Goal: Task Accomplishment & Management: Manage account settings

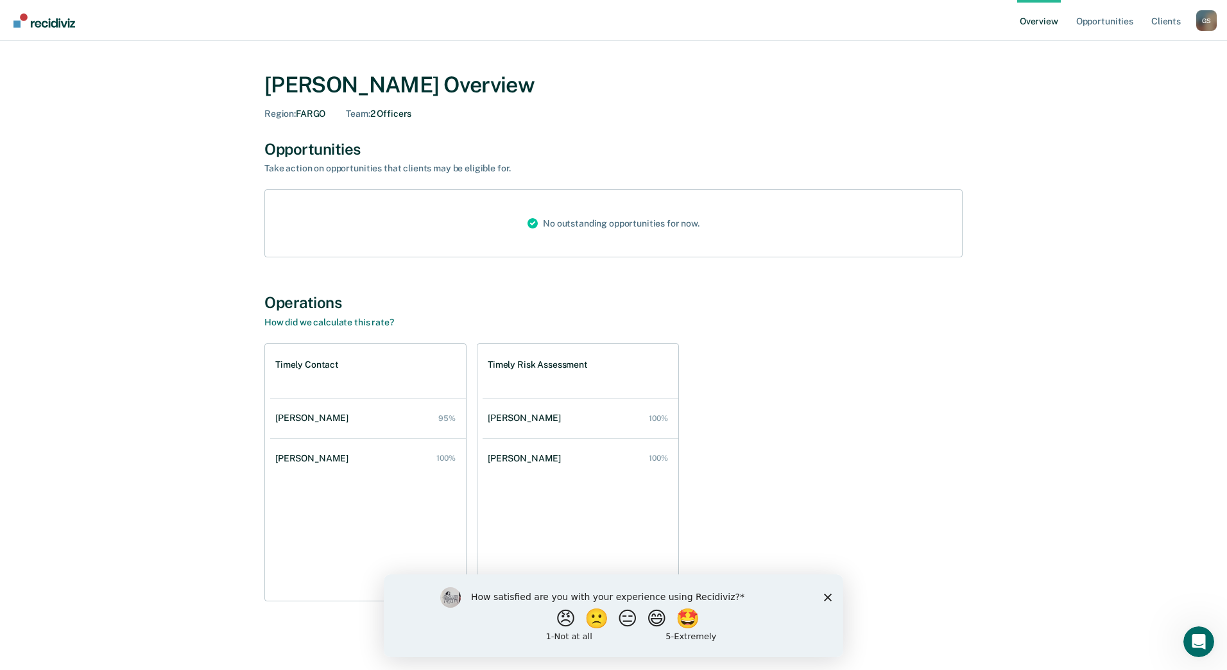
click at [826, 594] on icon "Close survey" at bounding box center [828, 597] width 8 height 8
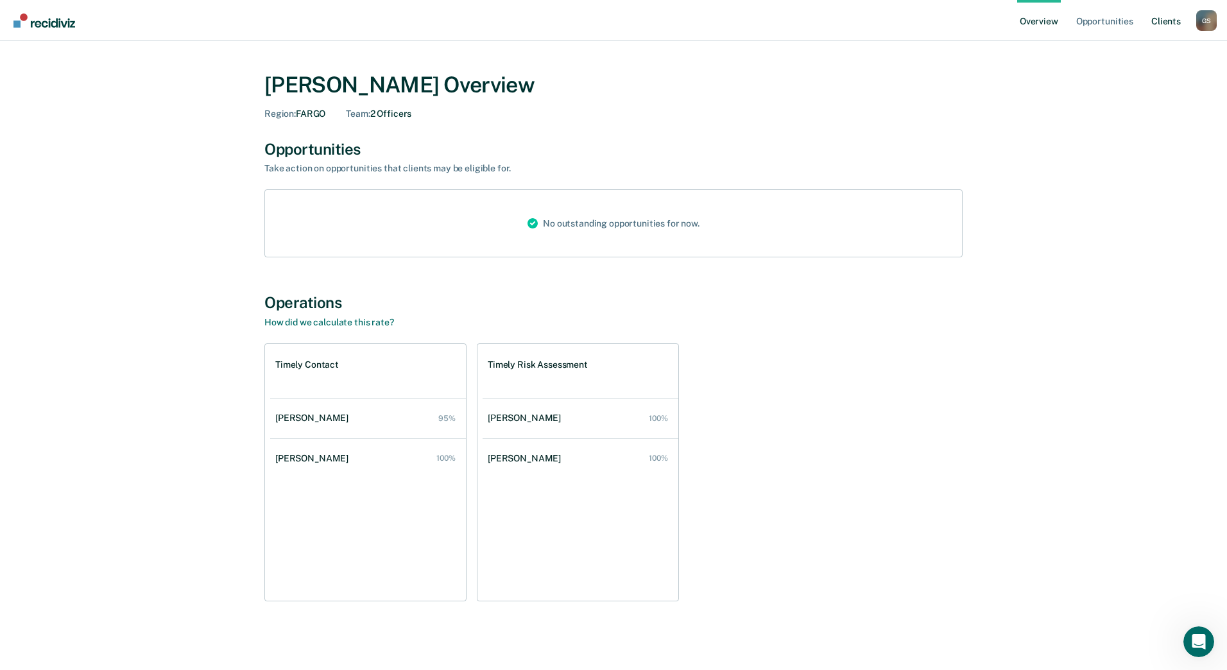
click at [1166, 17] on link "Client s" at bounding box center [1166, 20] width 35 height 41
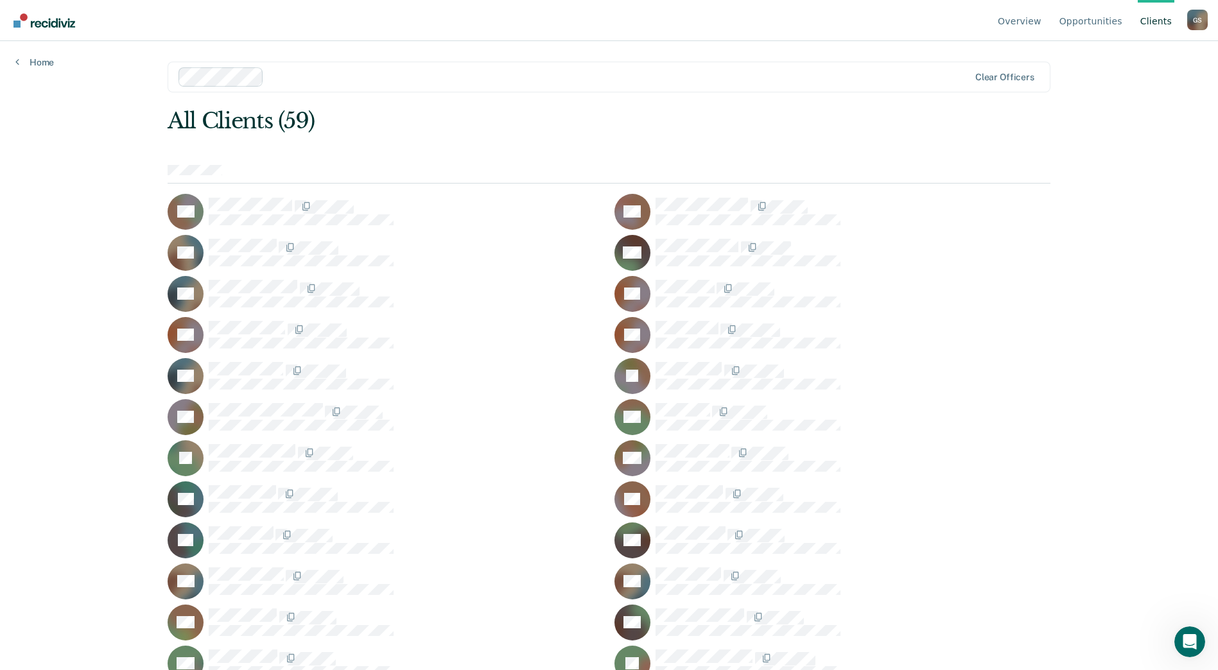
click at [1156, 25] on link "Client s" at bounding box center [1156, 20] width 37 height 41
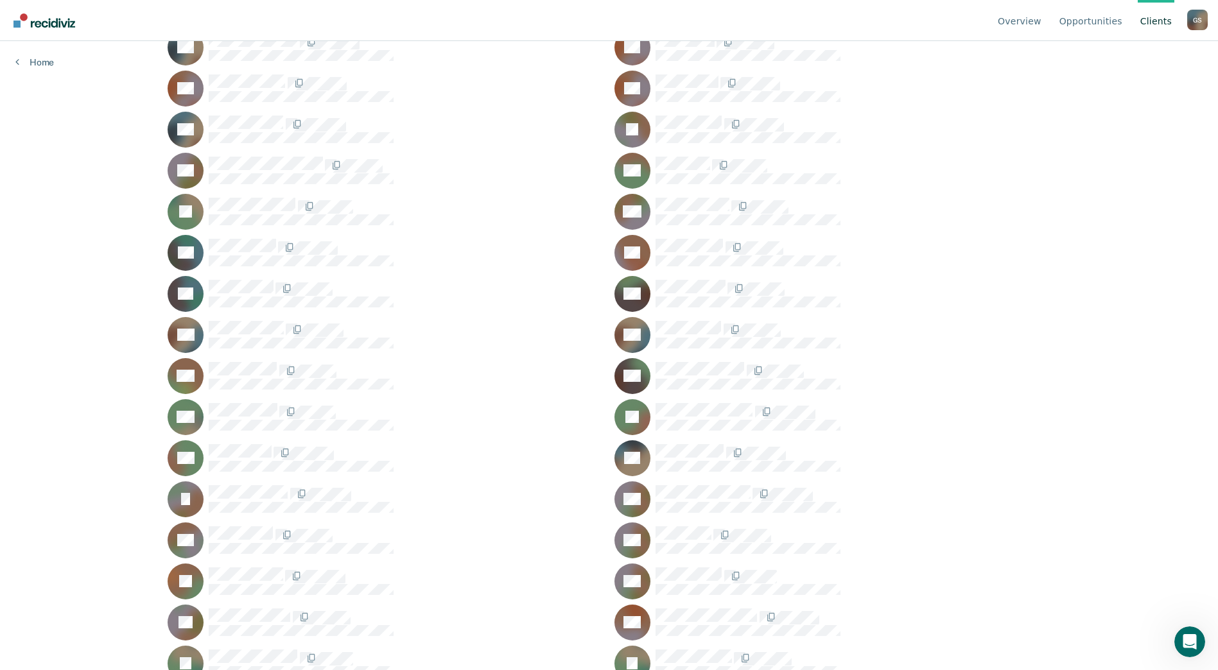
scroll to position [257, 0]
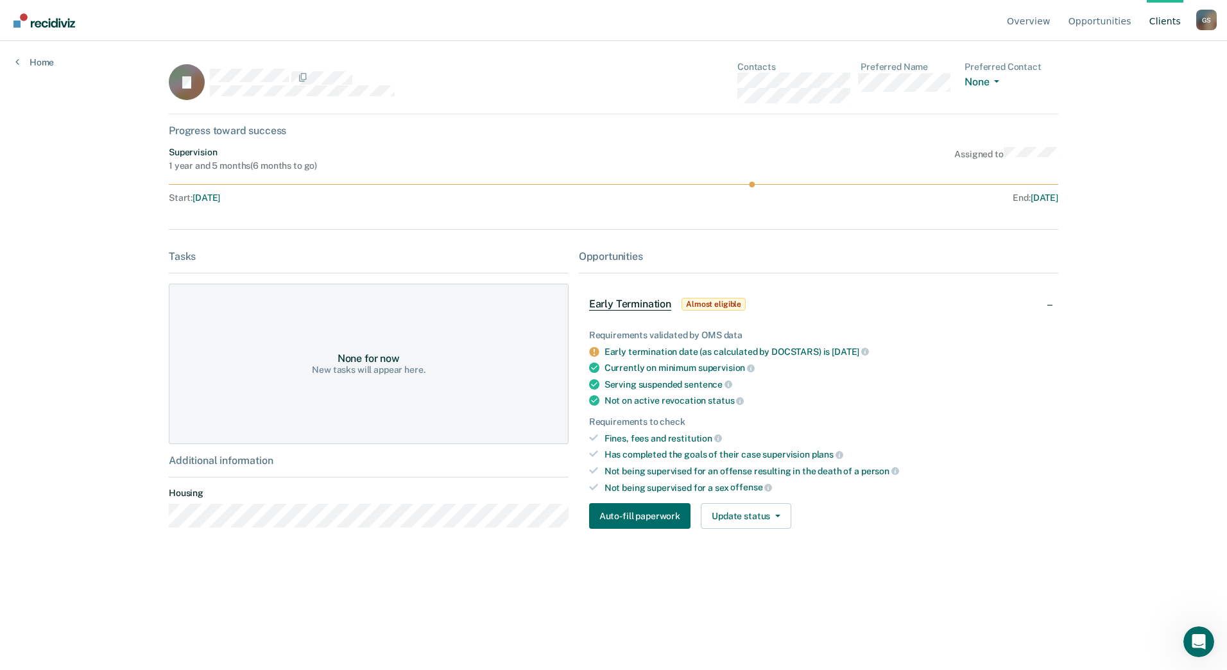
click at [717, 305] on span "Almost eligible" at bounding box center [714, 304] width 64 height 13
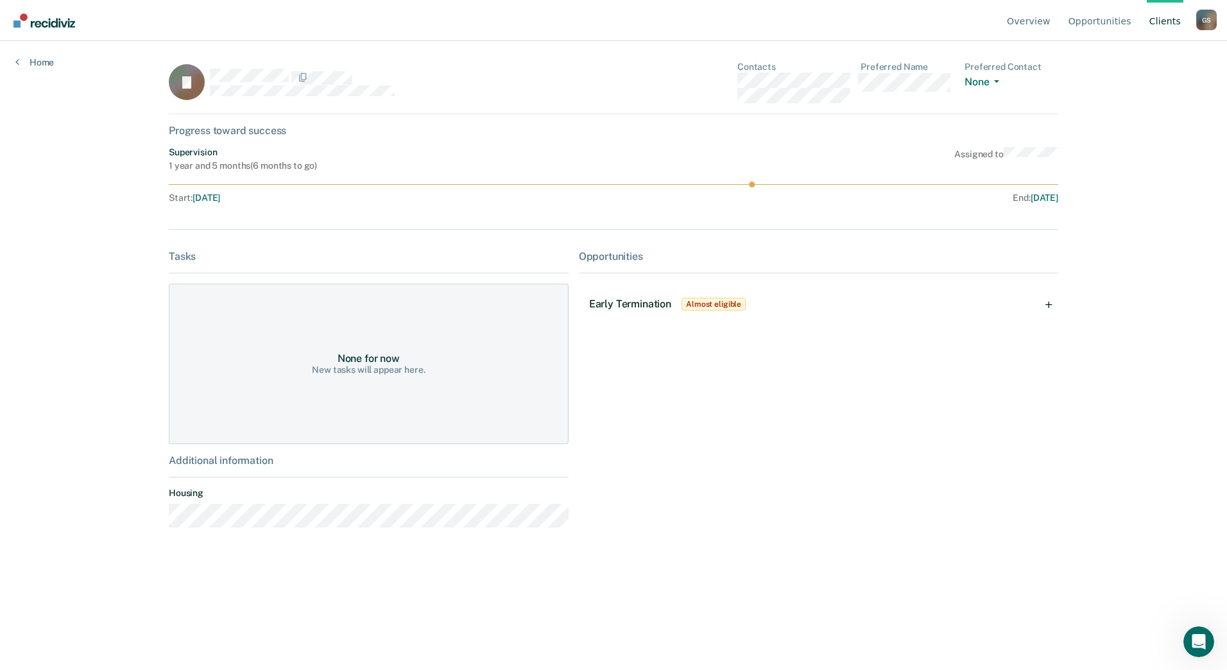
click at [646, 306] on span "Early Termination" at bounding box center [630, 304] width 82 height 12
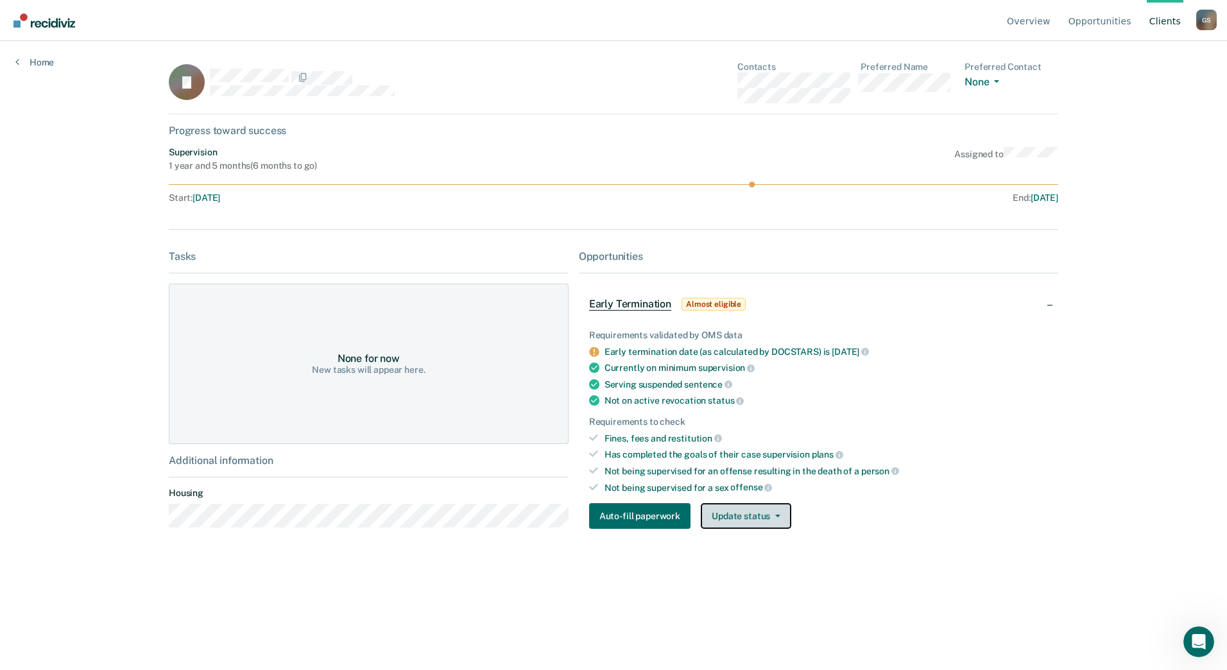
click at [775, 518] on button "Update status" at bounding box center [746, 516] width 91 height 26
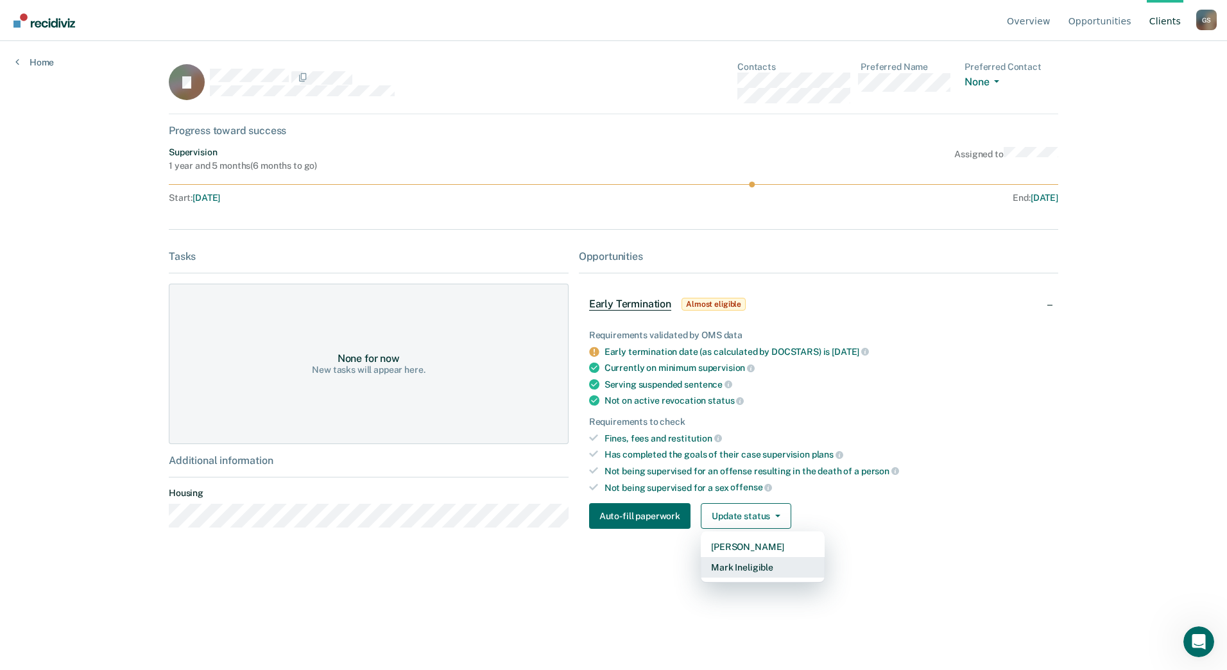
click at [756, 567] on button "Mark Ineligible" at bounding box center [763, 567] width 124 height 21
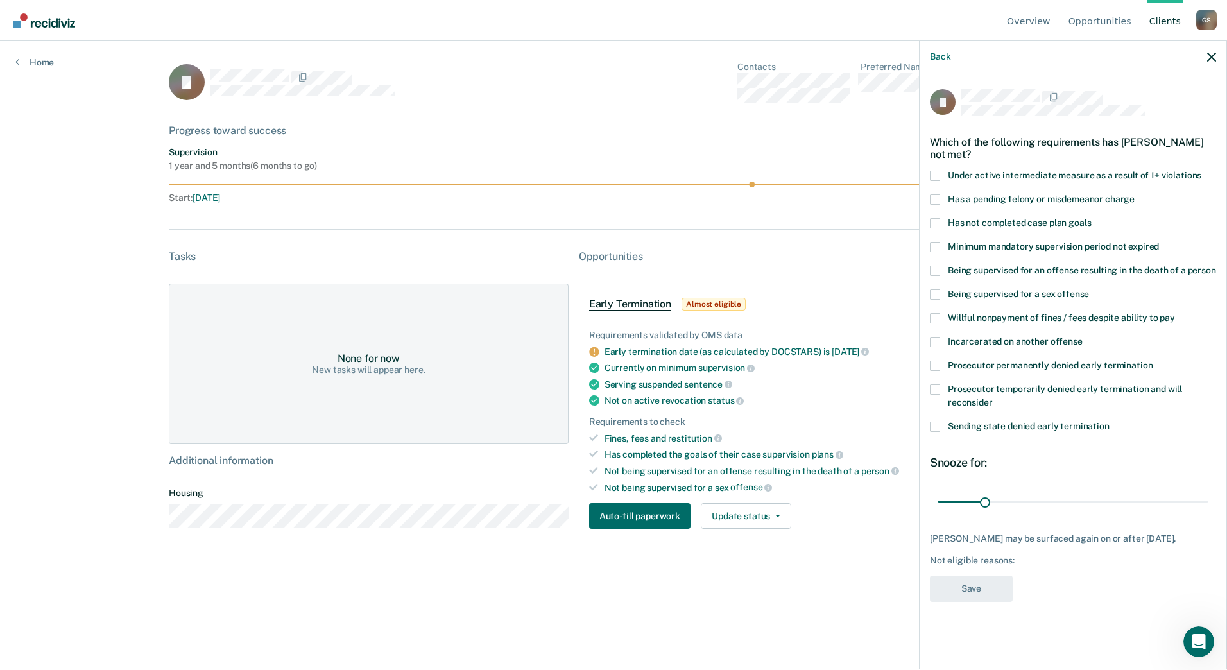
click at [935, 244] on span at bounding box center [935, 247] width 10 height 10
click at [1159, 242] on input "Minimum mandatory supervision period not expired" at bounding box center [1159, 242] width 0 height 0
drag, startPoint x: 937, startPoint y: 295, endPoint x: 958, endPoint y: 329, distance: 39.5
click at [937, 295] on span at bounding box center [935, 295] width 10 height 10
click at [1089, 290] on input "Being supervised for a sex offense" at bounding box center [1089, 290] width 0 height 0
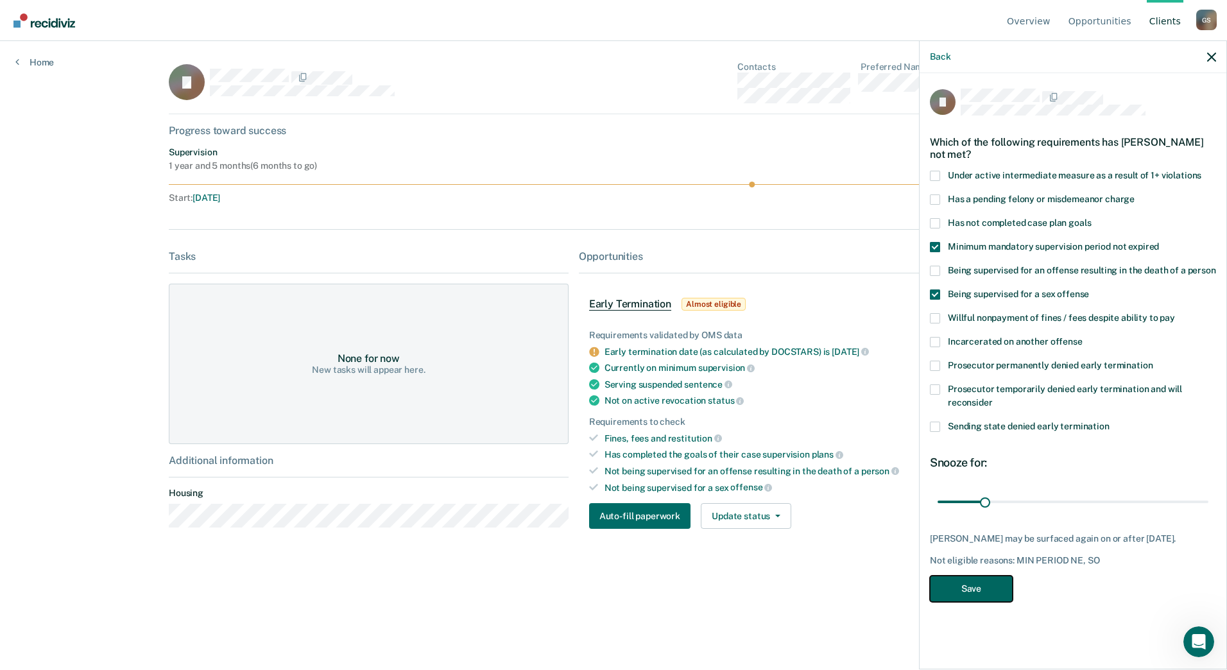
click at [991, 602] on button "Save" at bounding box center [971, 589] width 83 height 26
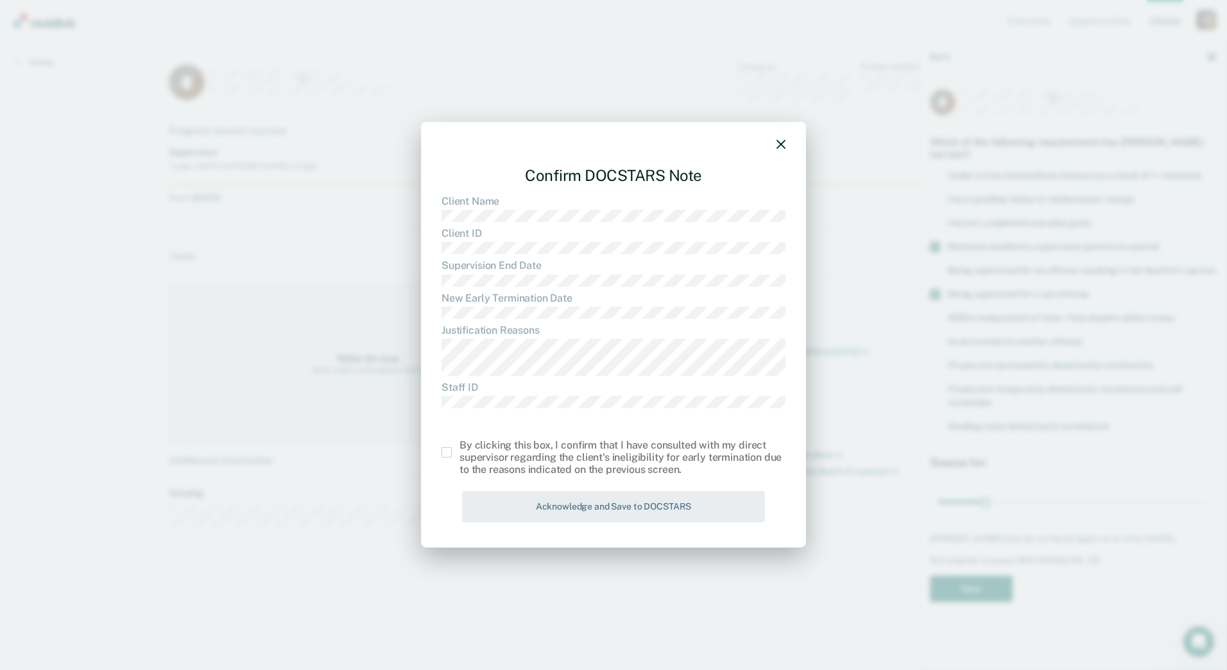
click at [445, 453] on span at bounding box center [447, 452] width 10 height 10
click at [460, 447] on input "checkbox" at bounding box center [460, 447] width 0 height 0
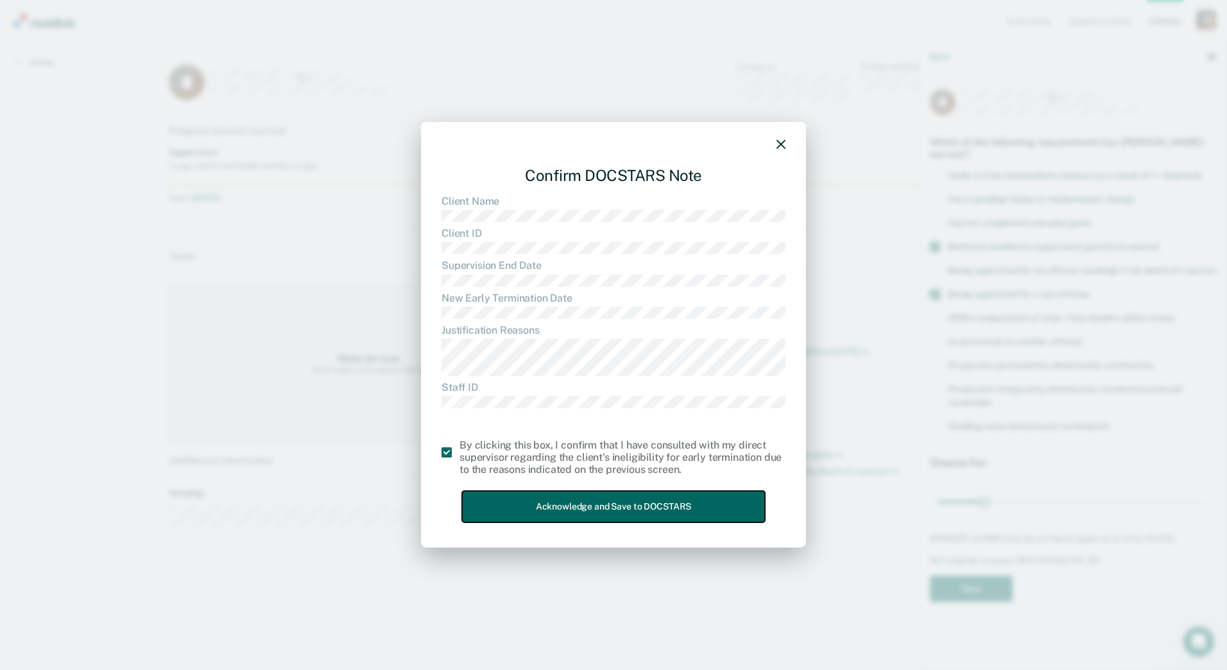
click at [608, 514] on button "Acknowledge and Save to DOCSTARS" at bounding box center [613, 506] width 303 height 31
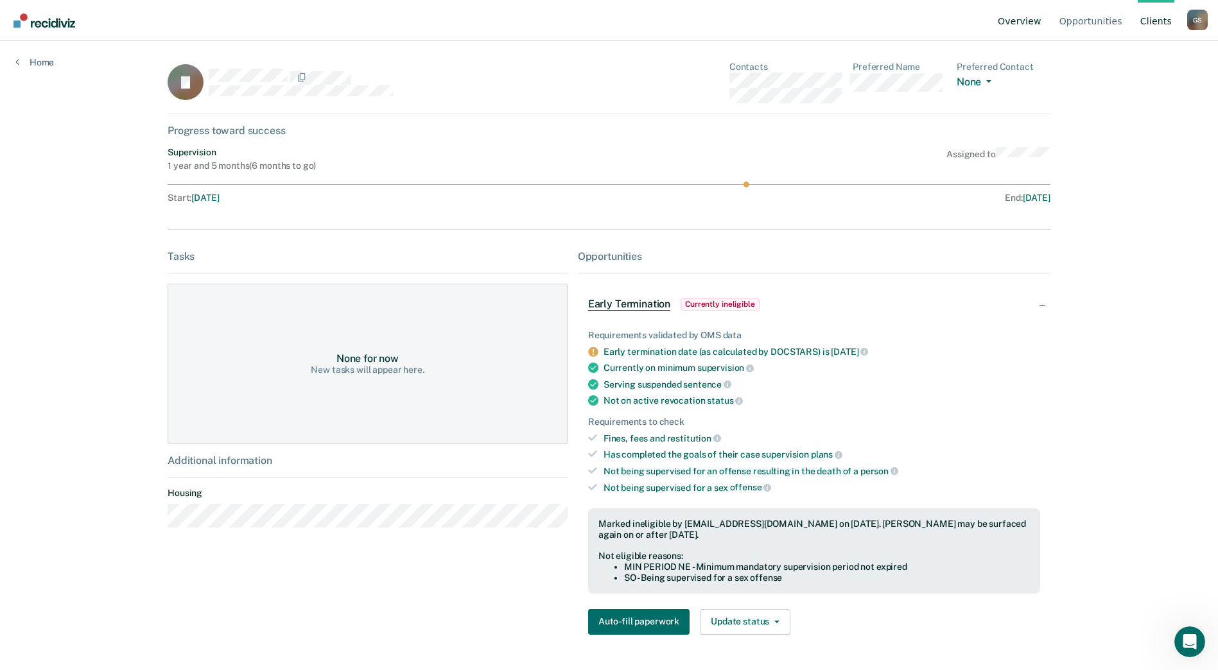
click at [1034, 19] on link "Overview" at bounding box center [1019, 20] width 49 height 41
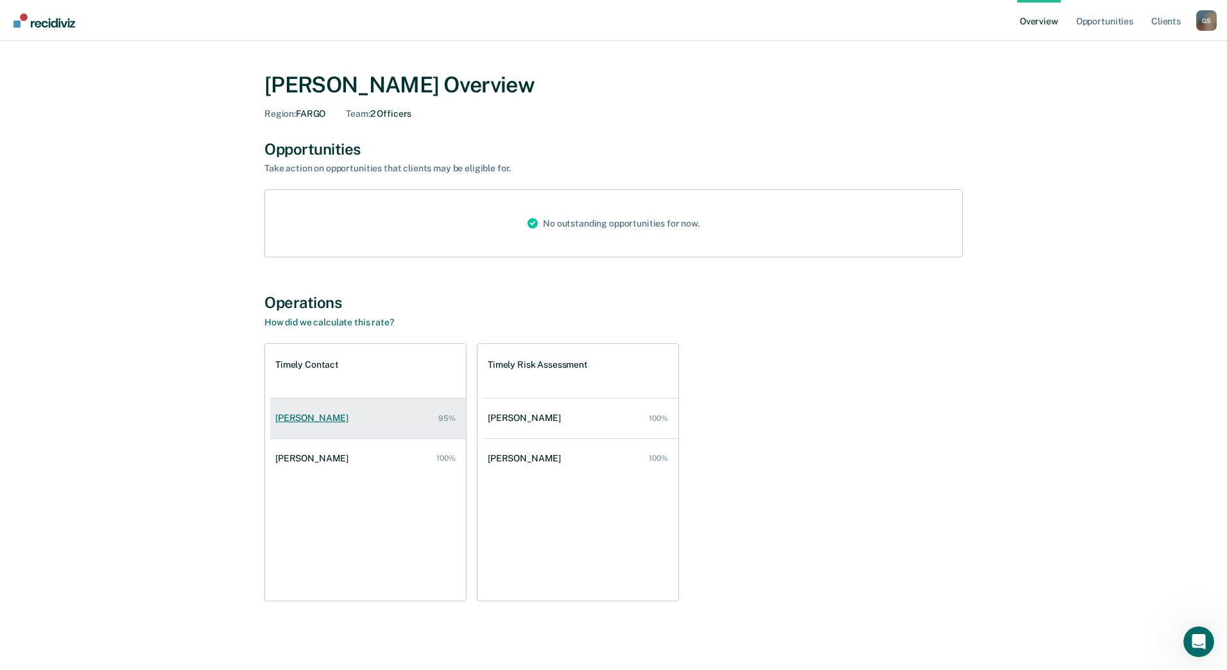
click at [370, 412] on link "Sherrie Prochnow 95%" at bounding box center [368, 418] width 196 height 37
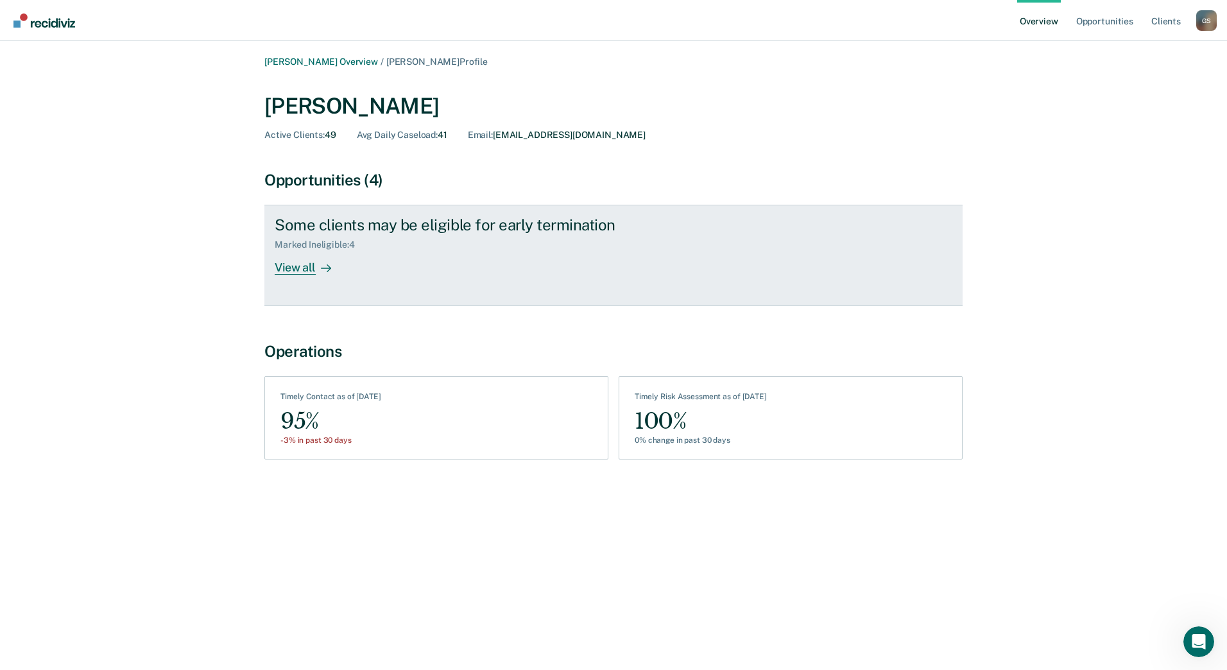
click at [306, 268] on div "View all" at bounding box center [311, 262] width 72 height 25
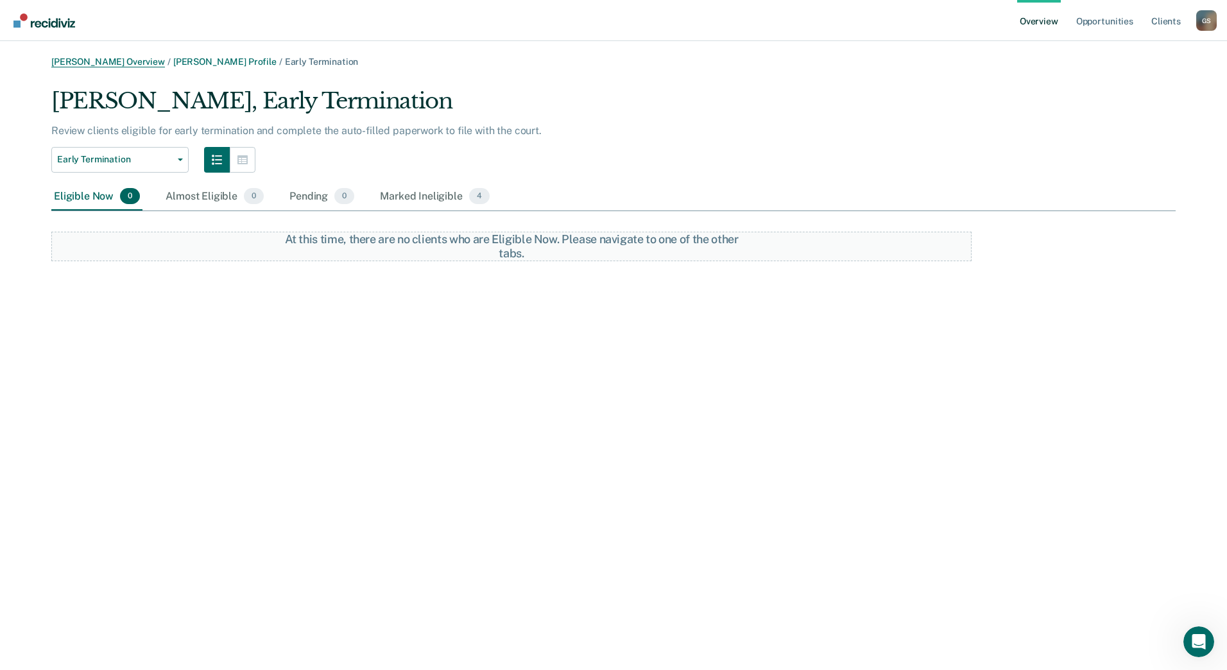
click at [78, 62] on link "Tad Granmoe Overview" at bounding box center [108, 61] width 114 height 11
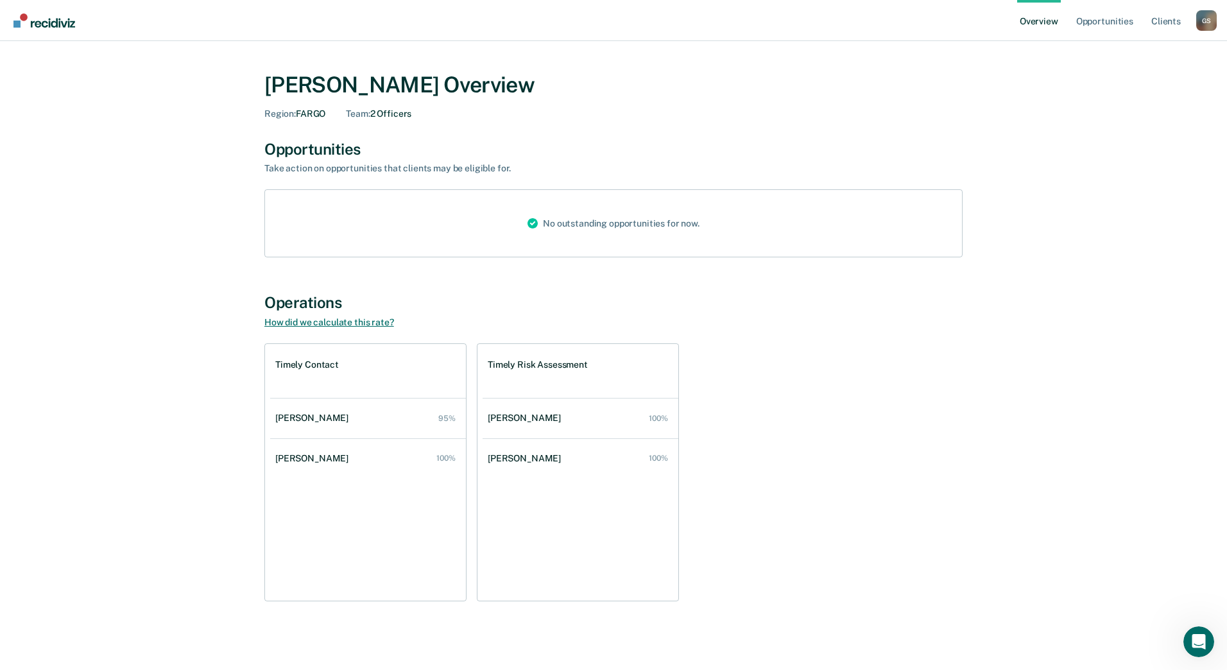
click at [353, 322] on link "How did we calculate this rate?" at bounding box center [329, 322] width 130 height 10
click at [1162, 21] on link "Client s" at bounding box center [1166, 20] width 35 height 41
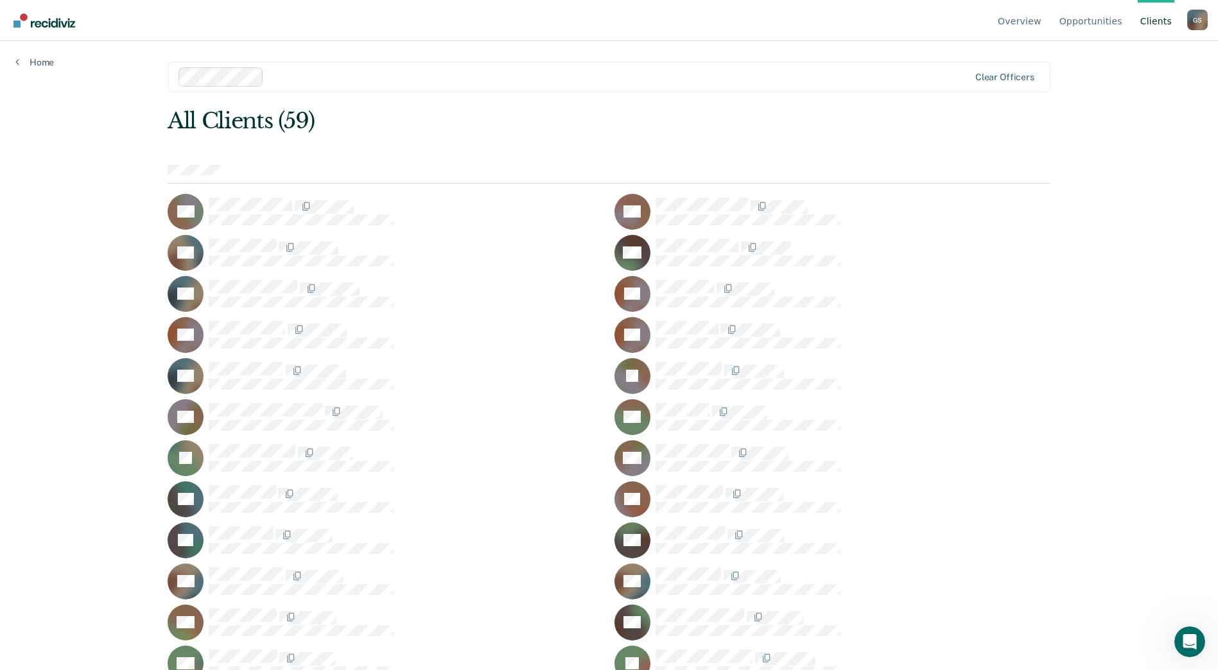
click at [1199, 15] on div "G S" at bounding box center [1197, 20] width 21 height 21
click at [1091, 57] on link "Profile" at bounding box center [1132, 60] width 109 height 11
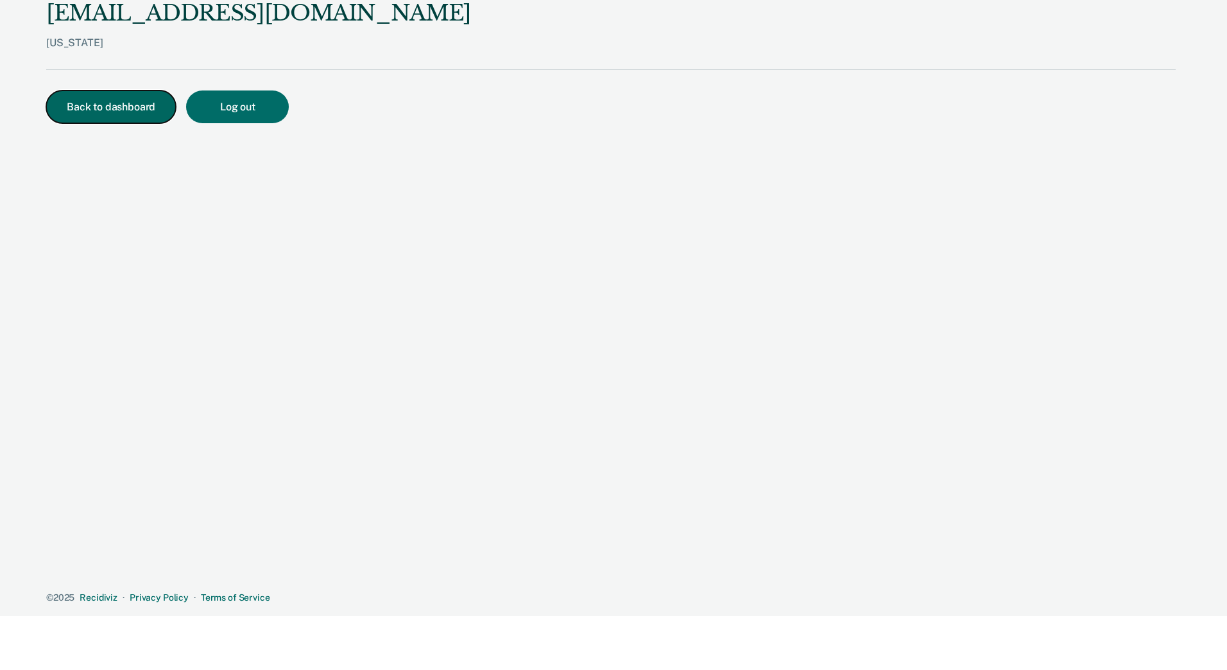
click at [82, 107] on button "Back to dashboard" at bounding box center [111, 107] width 130 height 33
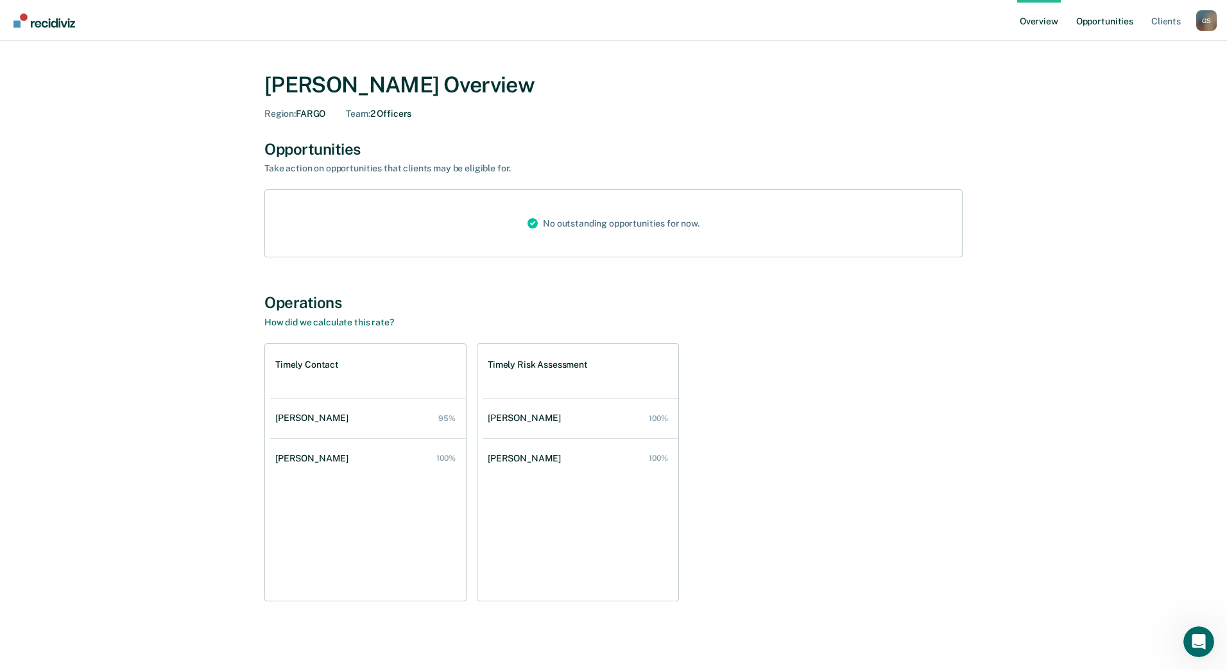
click at [1099, 24] on link "Opportunities" at bounding box center [1105, 20] width 62 height 41
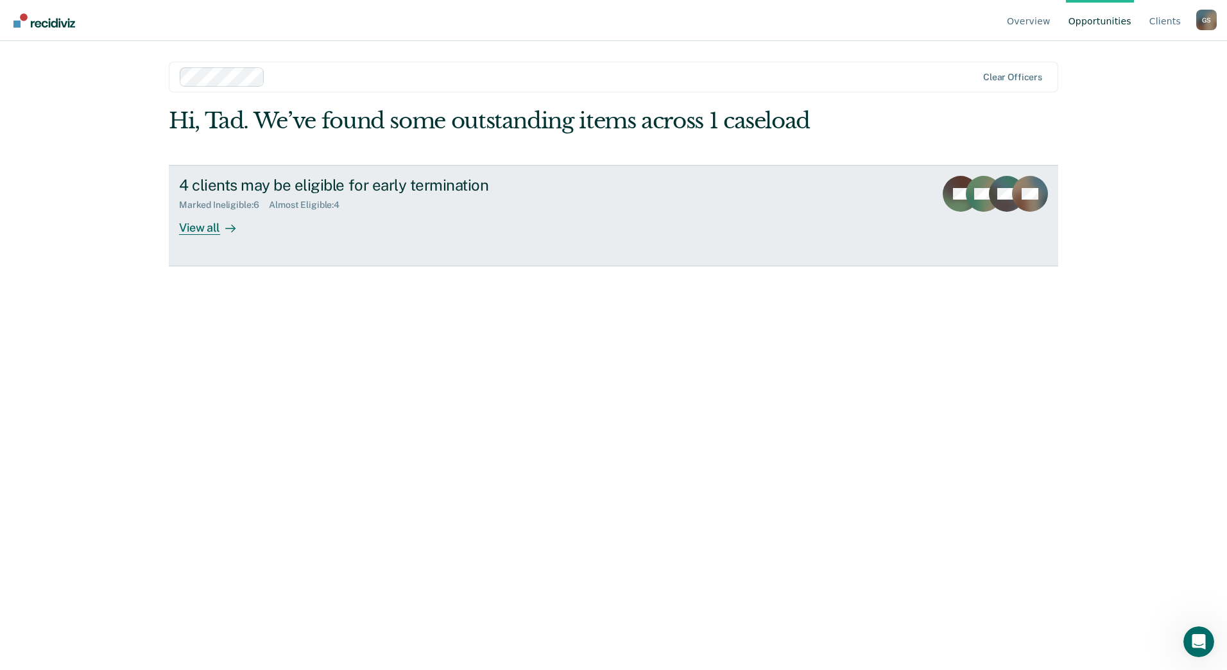
click at [214, 228] on div "View all" at bounding box center [215, 222] width 72 height 25
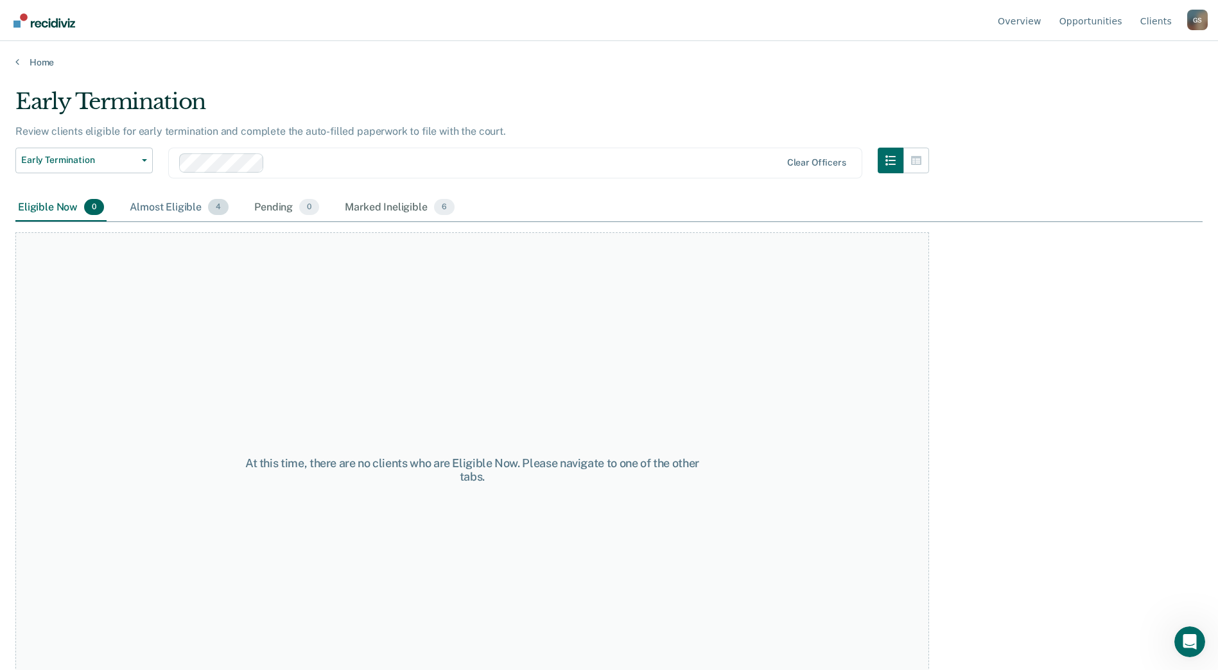
click at [159, 204] on div "Almost Eligible 4" at bounding box center [179, 208] width 104 height 28
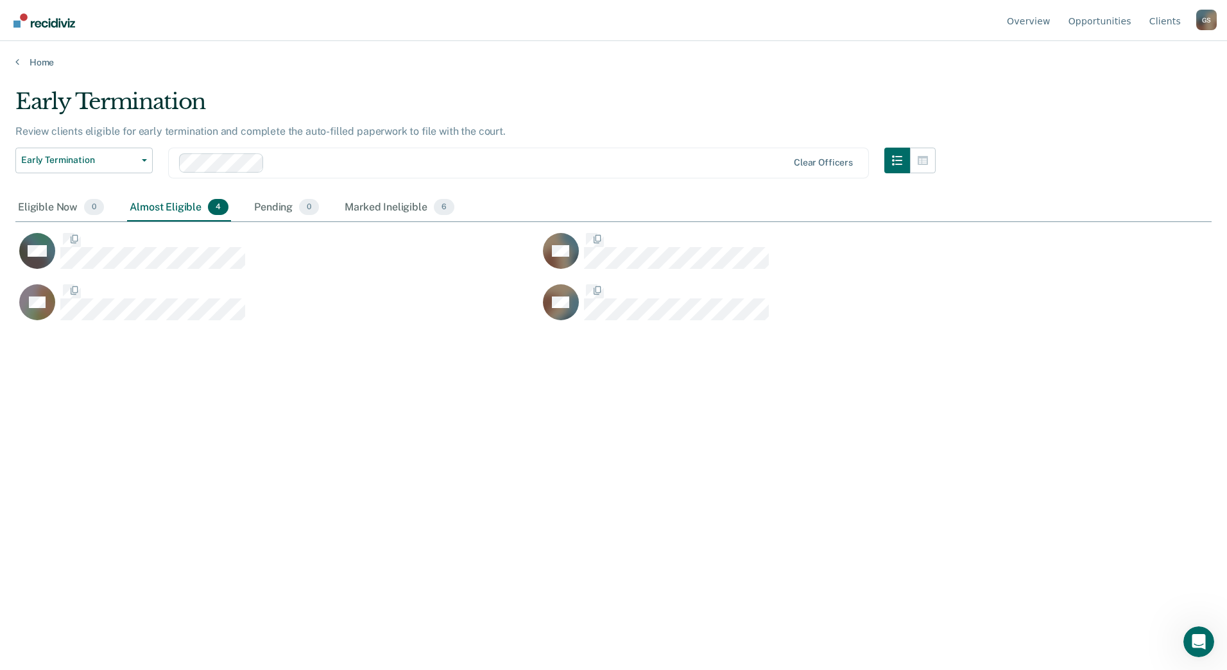
scroll to position [476, 1187]
click at [1175, 22] on link "Client s" at bounding box center [1165, 20] width 37 height 41
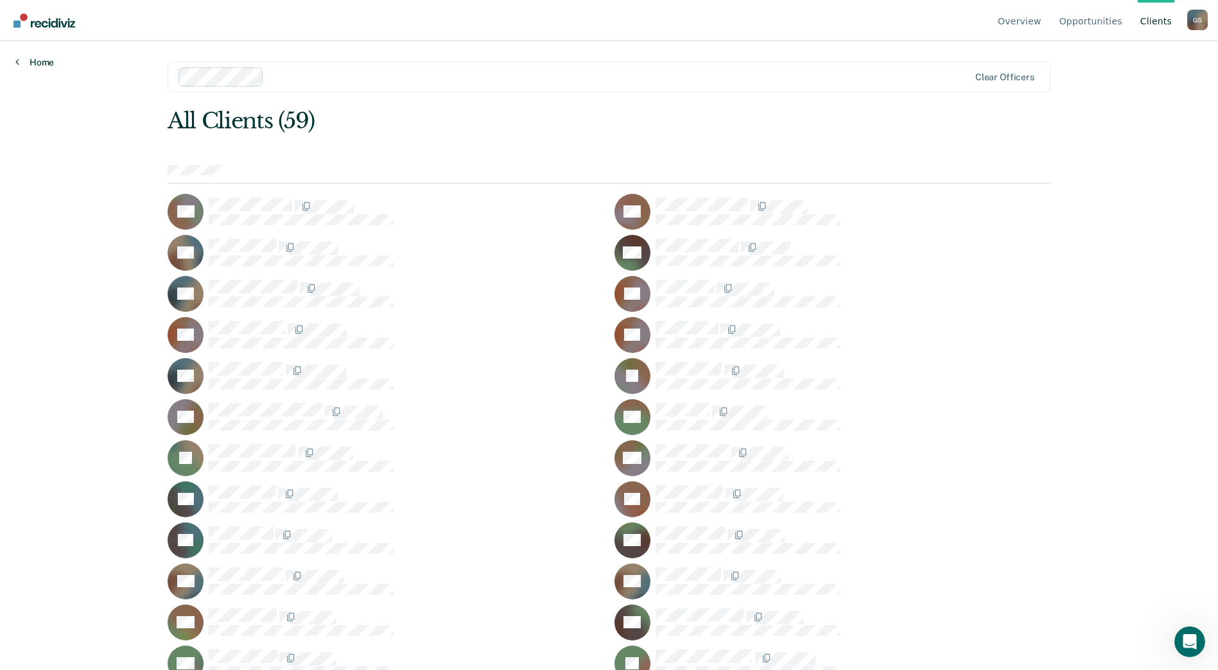
click at [29, 64] on link "Home" at bounding box center [34, 62] width 39 height 12
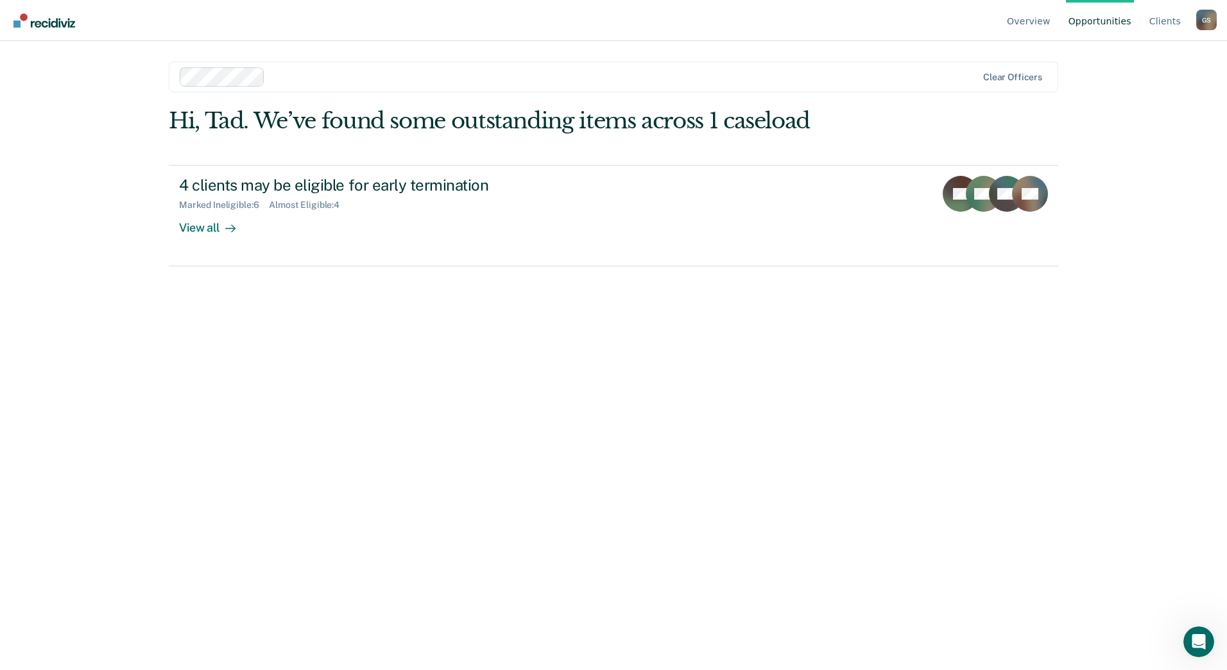
click at [1206, 19] on div "G S" at bounding box center [1207, 20] width 21 height 21
click at [1100, 135] on button "Log Out" at bounding box center [1142, 142] width 150 height 21
